Goal: Information Seeking & Learning: Check status

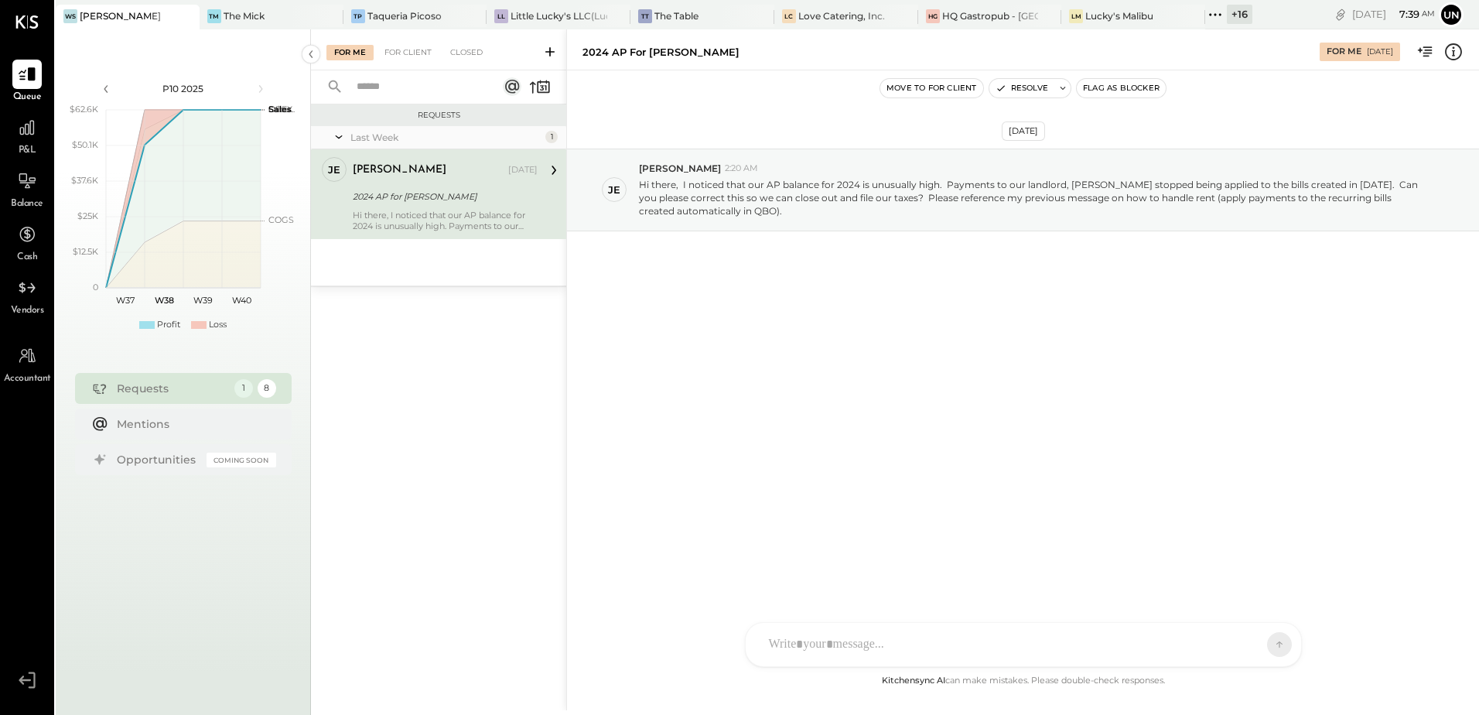
click at [964, 352] on div "Sep 10th, 2025 je jessica 2:20 AM Hi there, I noticed that our AP balance for 2…" at bounding box center [1023, 370] width 912 height 601
click at [849, 366] on div "Sep 10th, 2025 je jessica 2:20 AM Hi there, I noticed that our AP balance for 2…" at bounding box center [1023, 370] width 912 height 601
click at [849, 371] on div "Sep 10th, 2025 je jessica 2:20 AM Hi there, I noticed that our AP balance for 2…" at bounding box center [1023, 370] width 912 height 601
click at [1022, 407] on div "Sep 10th, 2025 je jessica 2:20 AM Hi there, I noticed that our AP balance for 2…" at bounding box center [1023, 370] width 912 height 601
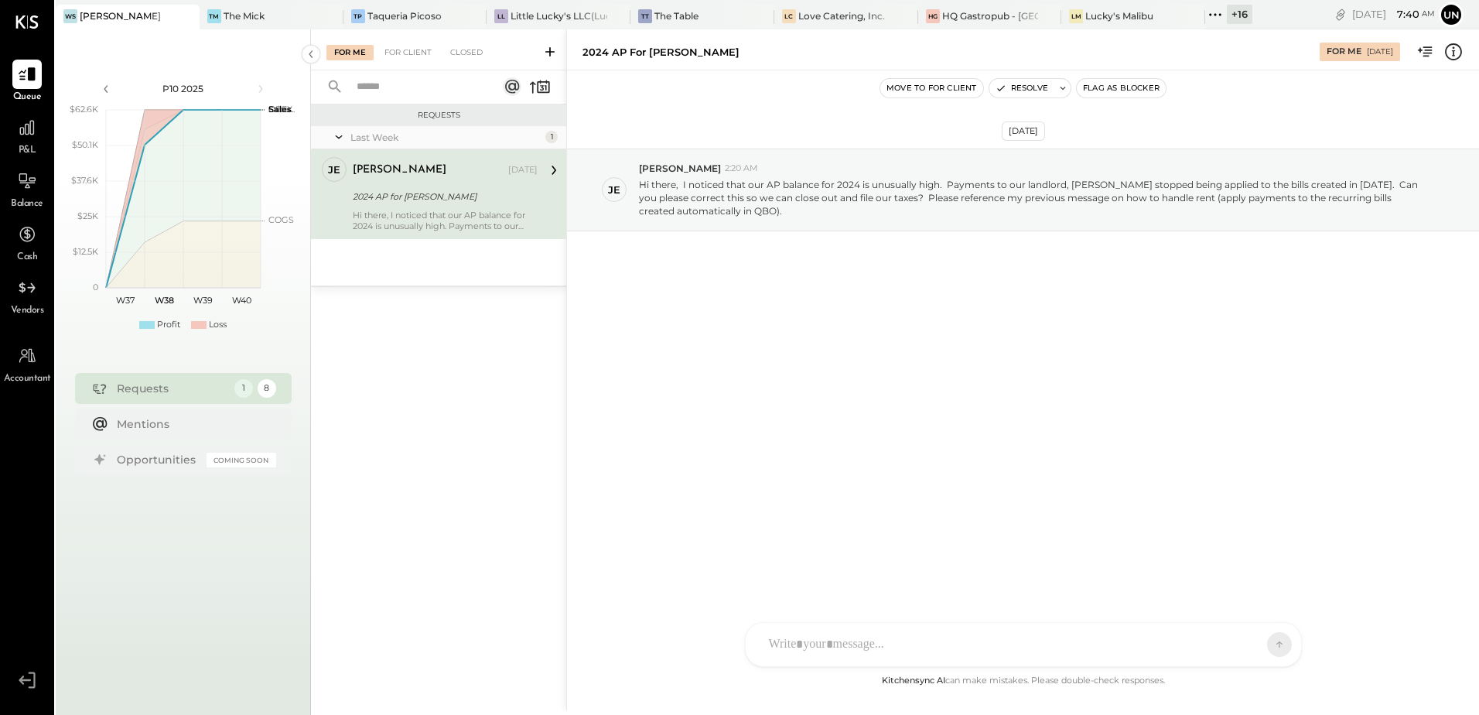
click at [1022, 407] on div "Sep 10th, 2025 je jessica 2:20 AM Hi there, I noticed that our AP balance for 2…" at bounding box center [1023, 370] width 912 height 601
click at [1042, 320] on div "Sep 10th, 2025 je jessica 2:20 AM Hi there, I noticed that our AP balance for 2…" at bounding box center [1023, 228] width 912 height 238
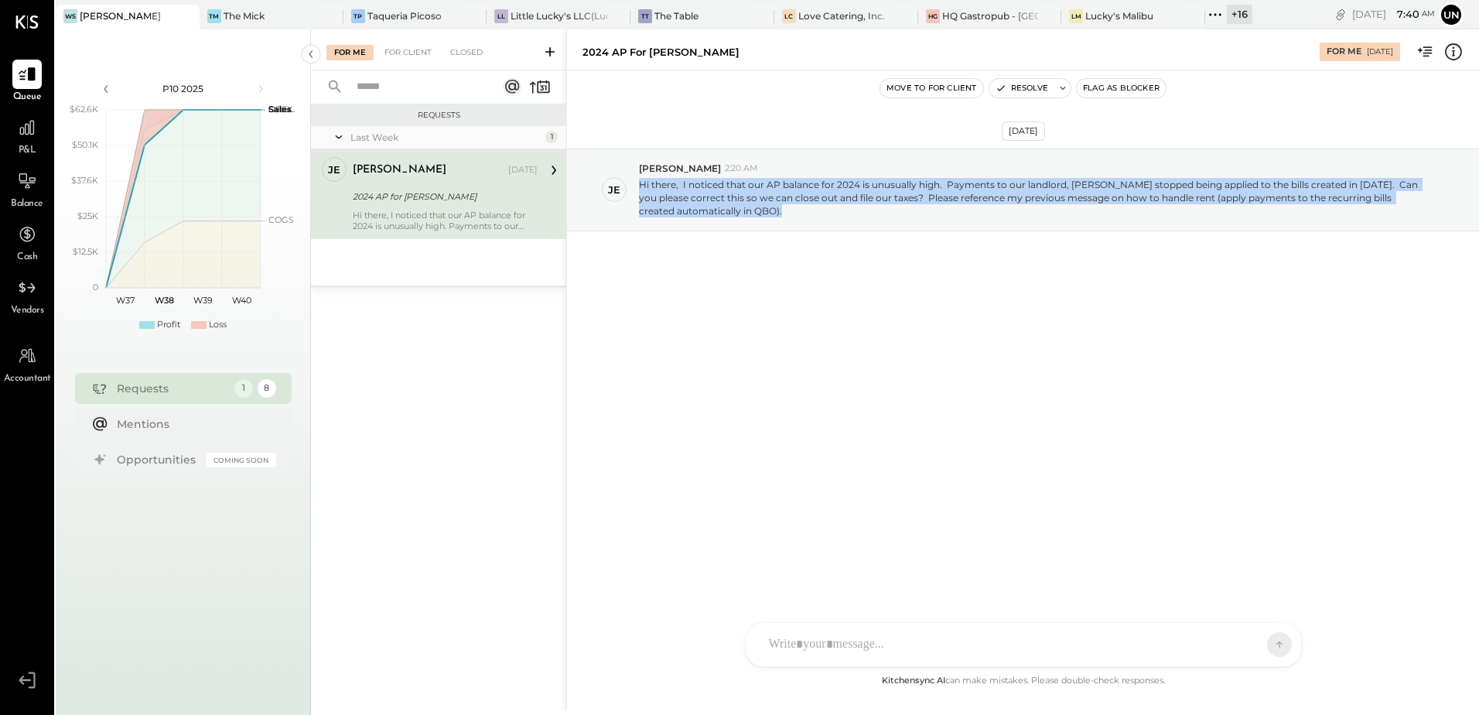
click at [1043, 321] on div "Sep 10th, 2025 je jessica 2:20 AM Hi there, I noticed that our AP balance for 2…" at bounding box center [1023, 228] width 912 height 238
drag, startPoint x: 1043, startPoint y: 321, endPoint x: 1373, endPoint y: 306, distance: 329.8
click at [1373, 306] on div "Sep 10th, 2025 je jessica 2:20 AM Hi there, I noticed that our AP balance for 2…" at bounding box center [1023, 228] width 912 height 238
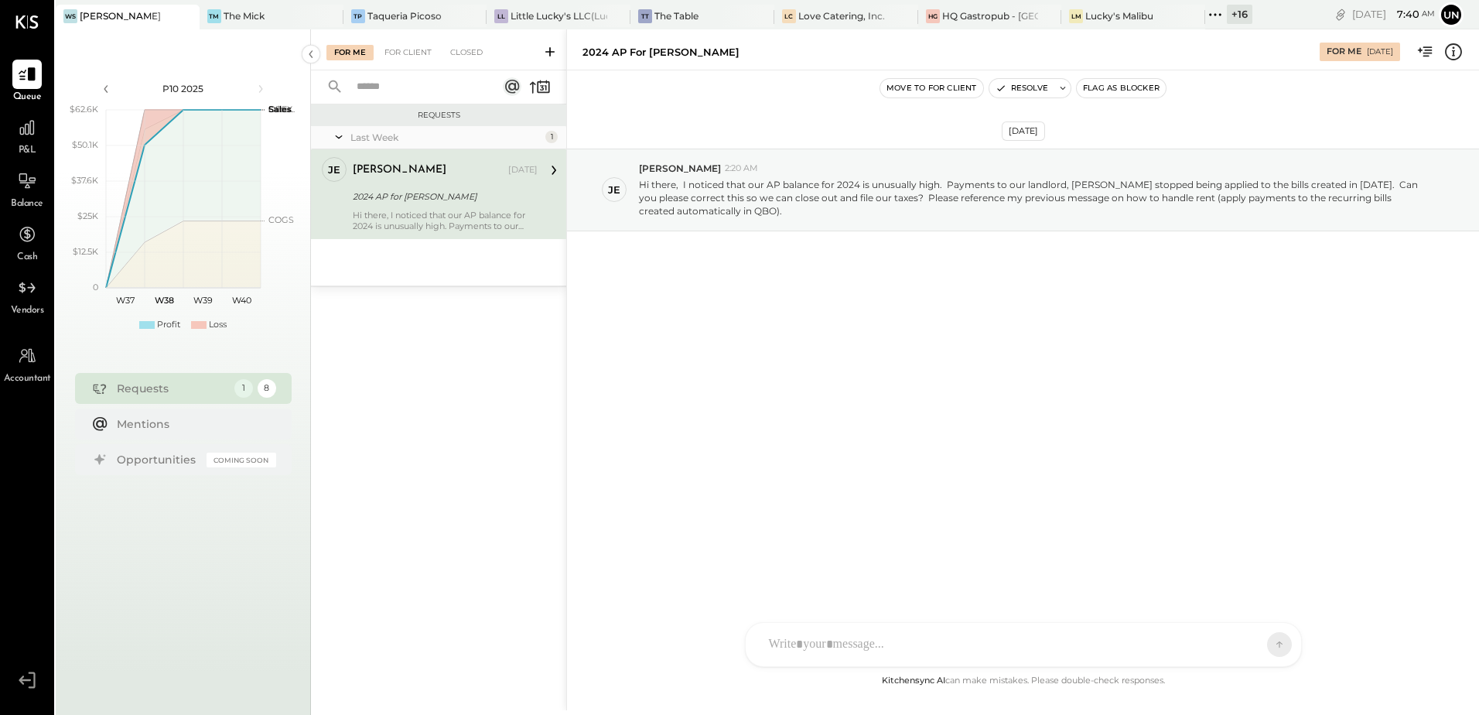
click at [1373, 306] on div "Sep 10th, 2025 je jessica 2:20 AM Hi there, I noticed that our AP balance for 2…" at bounding box center [1023, 228] width 912 height 238
click at [927, 407] on div "Sep 10th, 2025 je jessica 2:20 AM Hi there, I noticed that our AP balance for 2…" at bounding box center [1023, 370] width 912 height 601
click at [909, 392] on div "Sep 10th, 2025 je jessica 2:20 AM Hi there, I noticed that our AP balance for 2…" at bounding box center [1023, 370] width 912 height 601
click at [815, 466] on div "Sep 10th, 2025 je jessica 2:20 AM Hi there, I noticed that our AP balance for 2…" at bounding box center [1023, 370] width 912 height 601
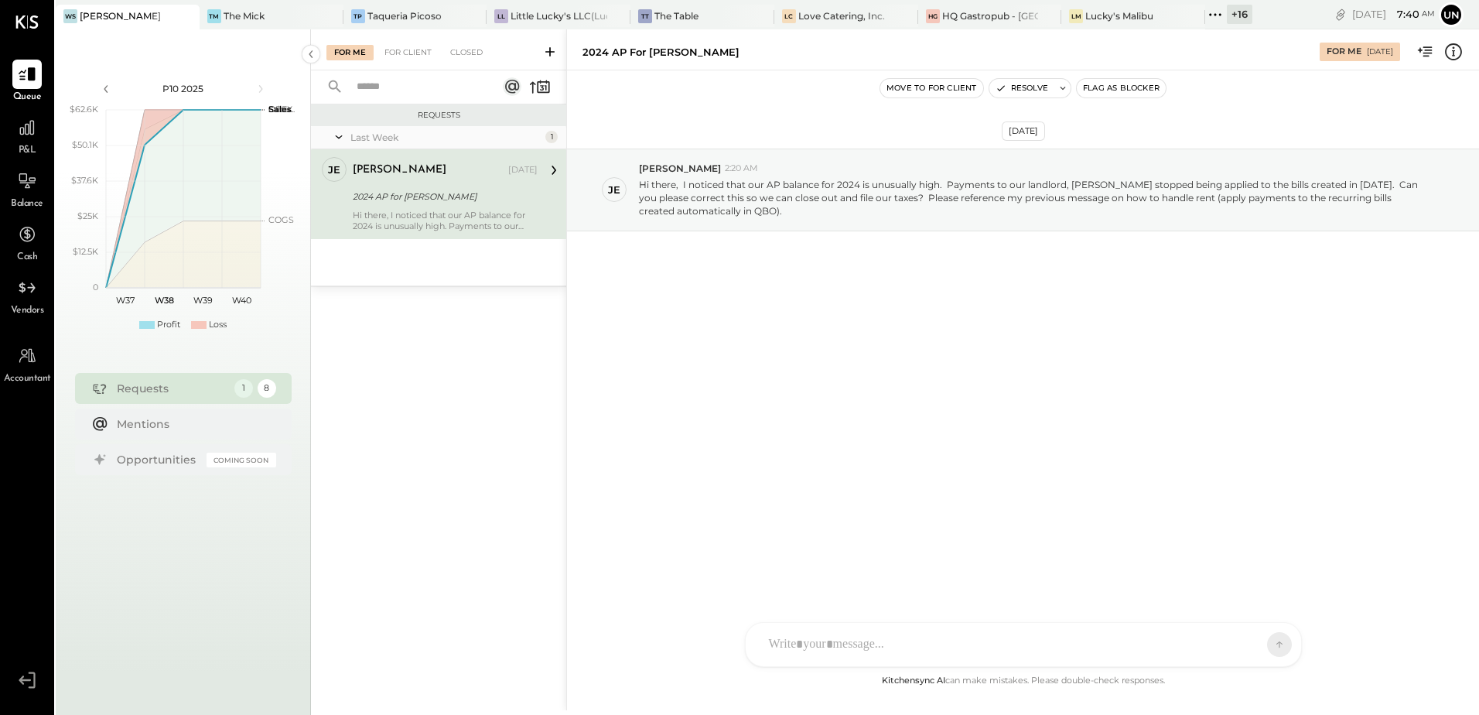
click at [822, 647] on div "ZV Zankhana Vyas UM Unnati M. Raloti R roy B bo J jessica AR Alex Racioppi AP A…" at bounding box center [1023, 644] width 557 height 45
click at [862, 565] on div at bounding box center [1023, 578] width 524 height 62
click at [861, 567] on div at bounding box center [1023, 578] width 524 height 62
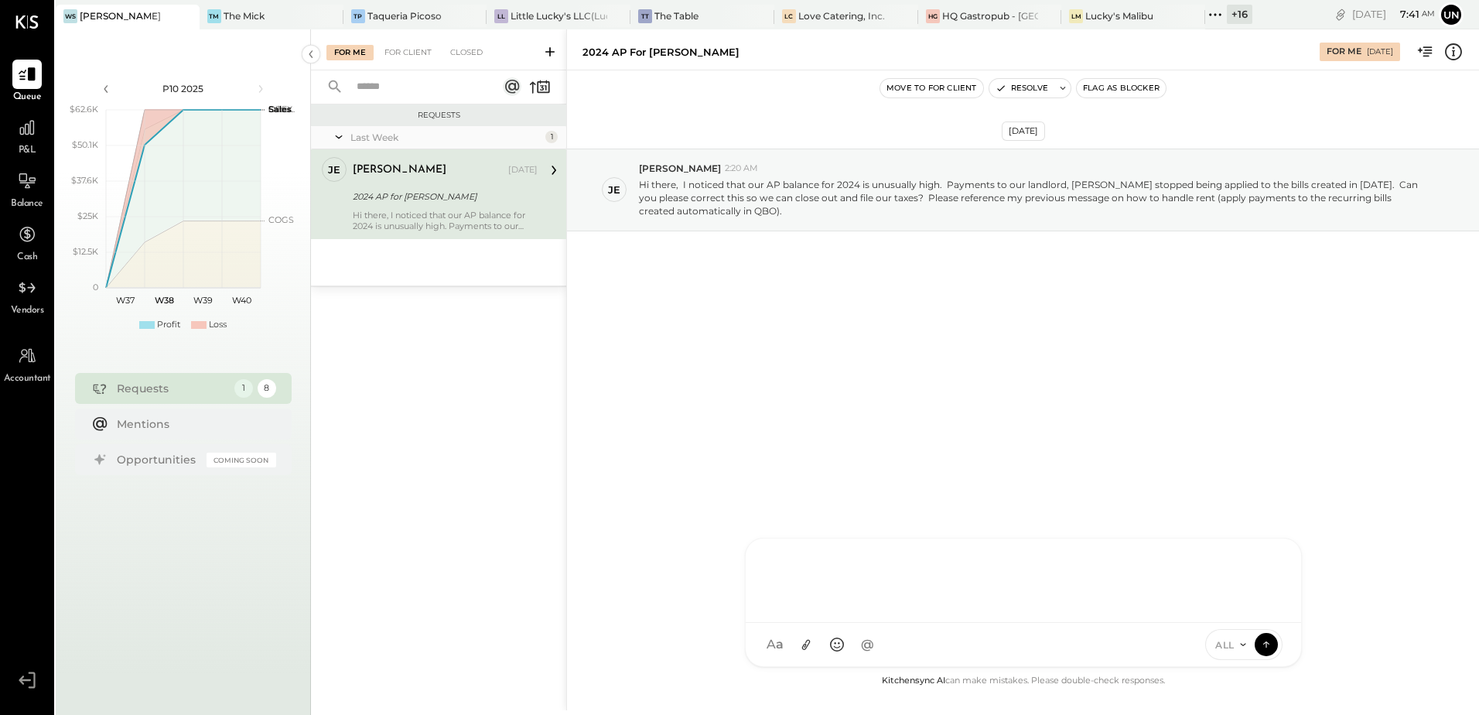
click at [861, 567] on div at bounding box center [1023, 578] width 524 height 62
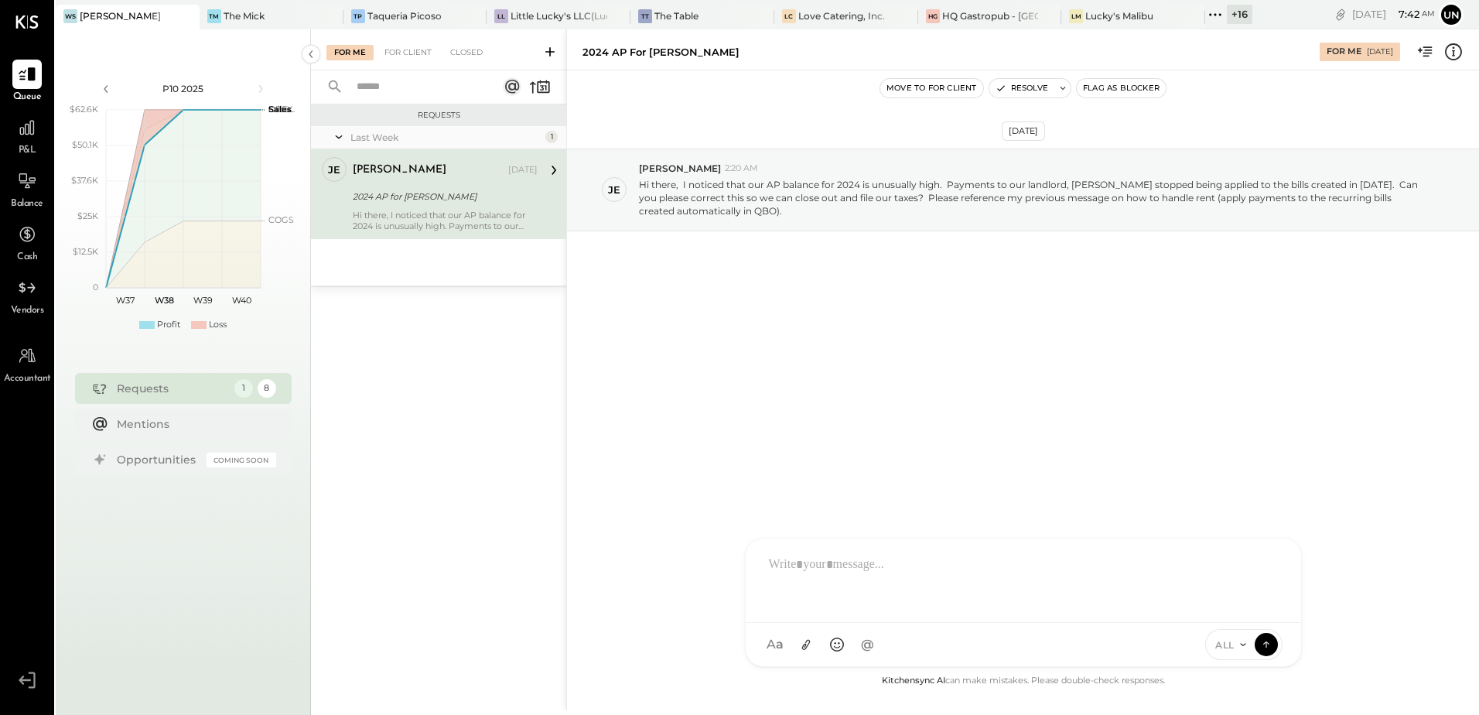
click at [1052, 412] on div "Sep 10th, 2025 je jessica 2:20 AM Hi there, I noticed that our AP balance for 2…" at bounding box center [1023, 370] width 912 height 601
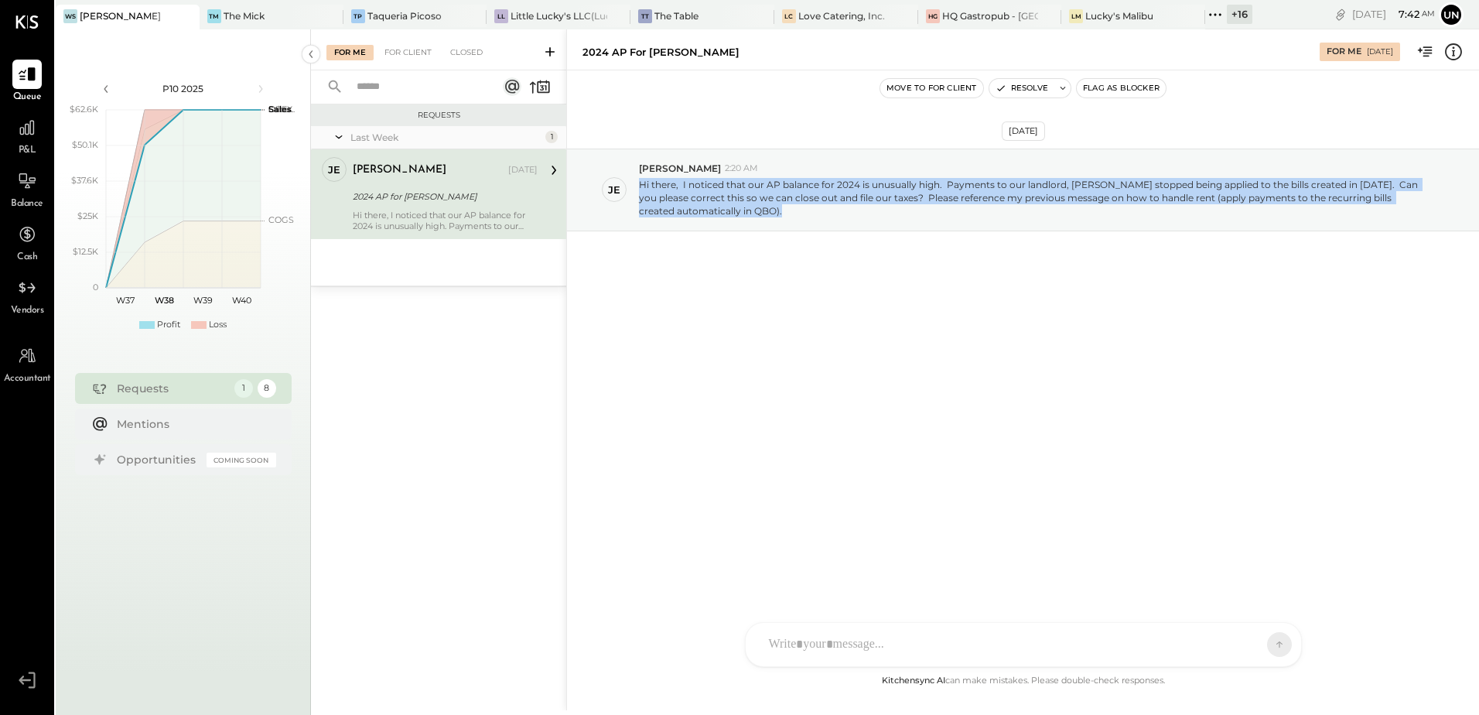
click at [1052, 412] on div "Sep 10th, 2025 je jessica 2:20 AM Hi there, I noticed that our AP balance for 2…" at bounding box center [1023, 370] width 912 height 601
